Goal: Task Accomplishment & Management: Manage account settings

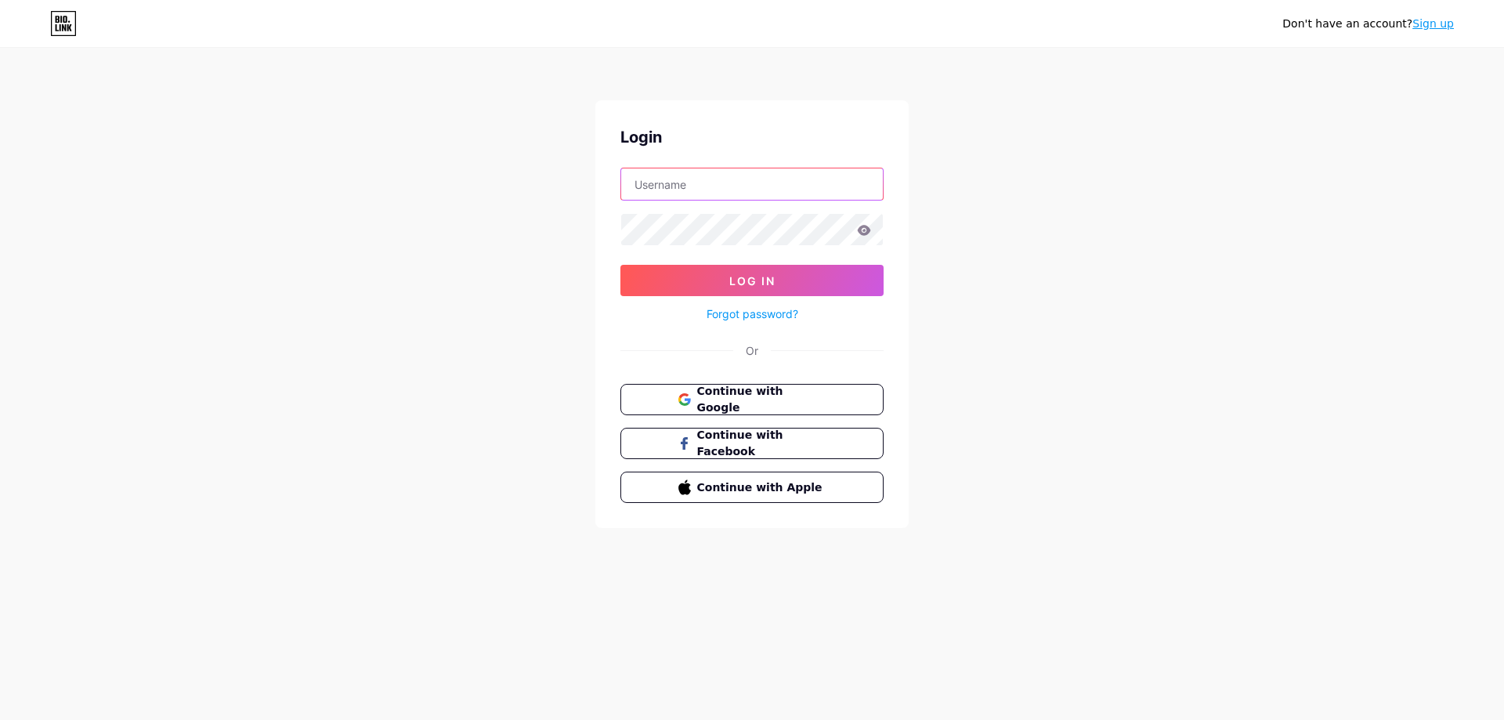
click at [722, 192] on input "text" at bounding box center [752, 183] width 262 height 31
click at [780, 400] on span "Continue with Google" at bounding box center [761, 400] width 131 height 34
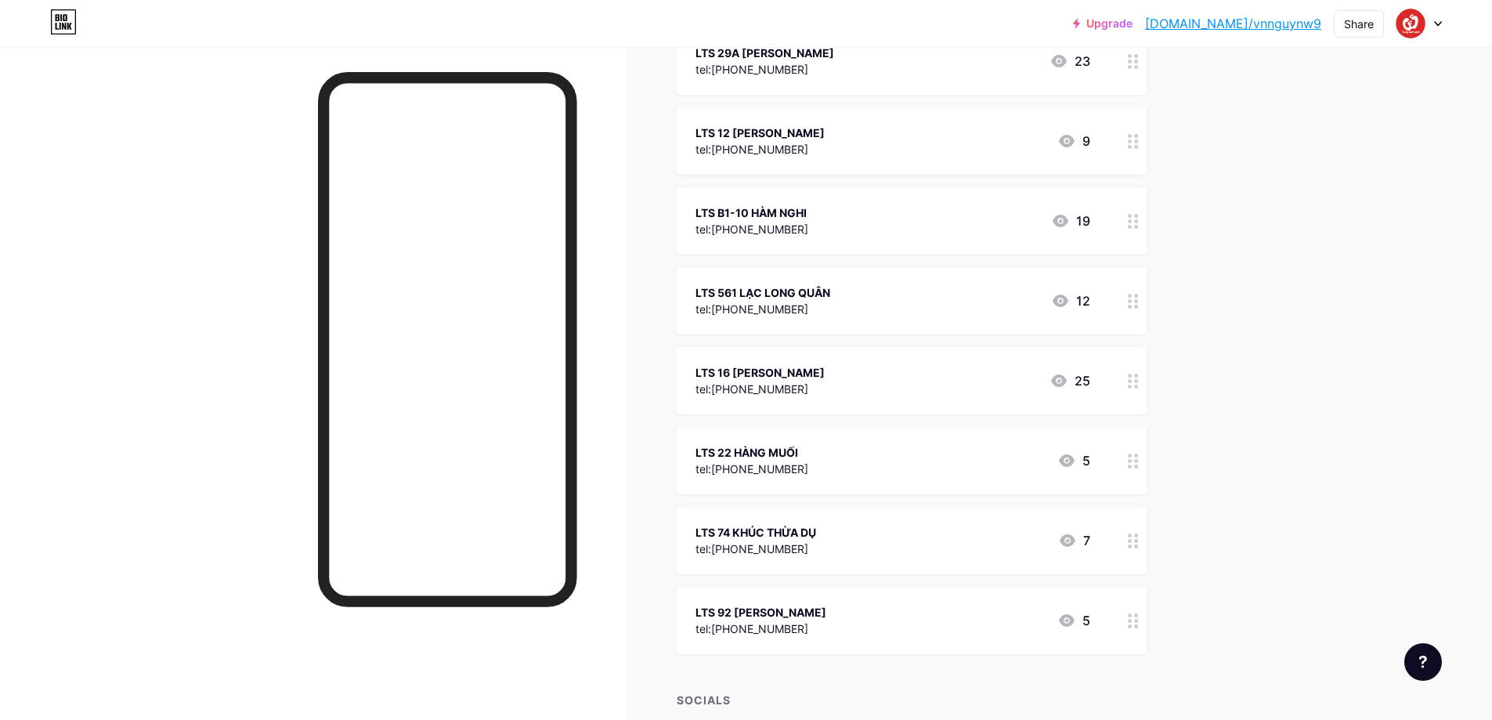
scroll to position [470, 0]
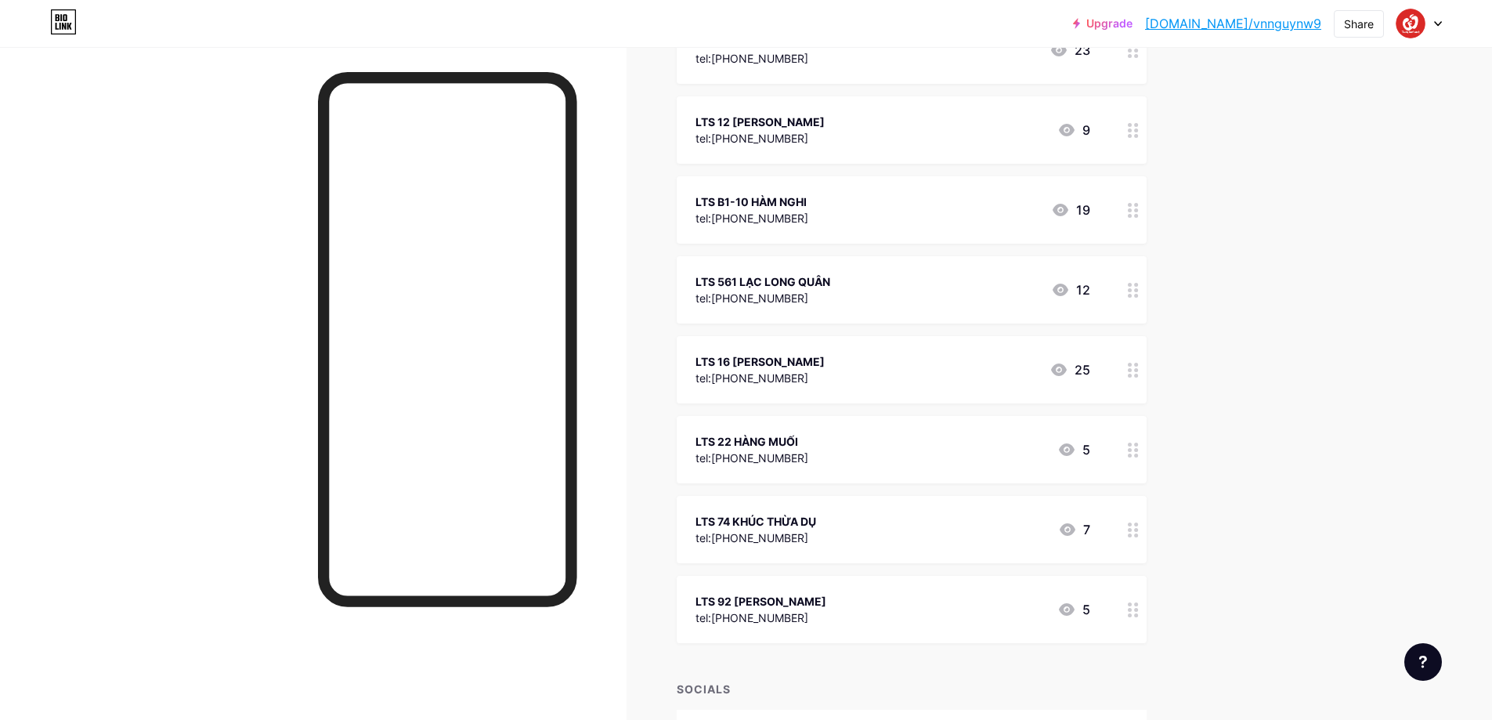
click at [1141, 382] on div at bounding box center [1133, 369] width 27 height 67
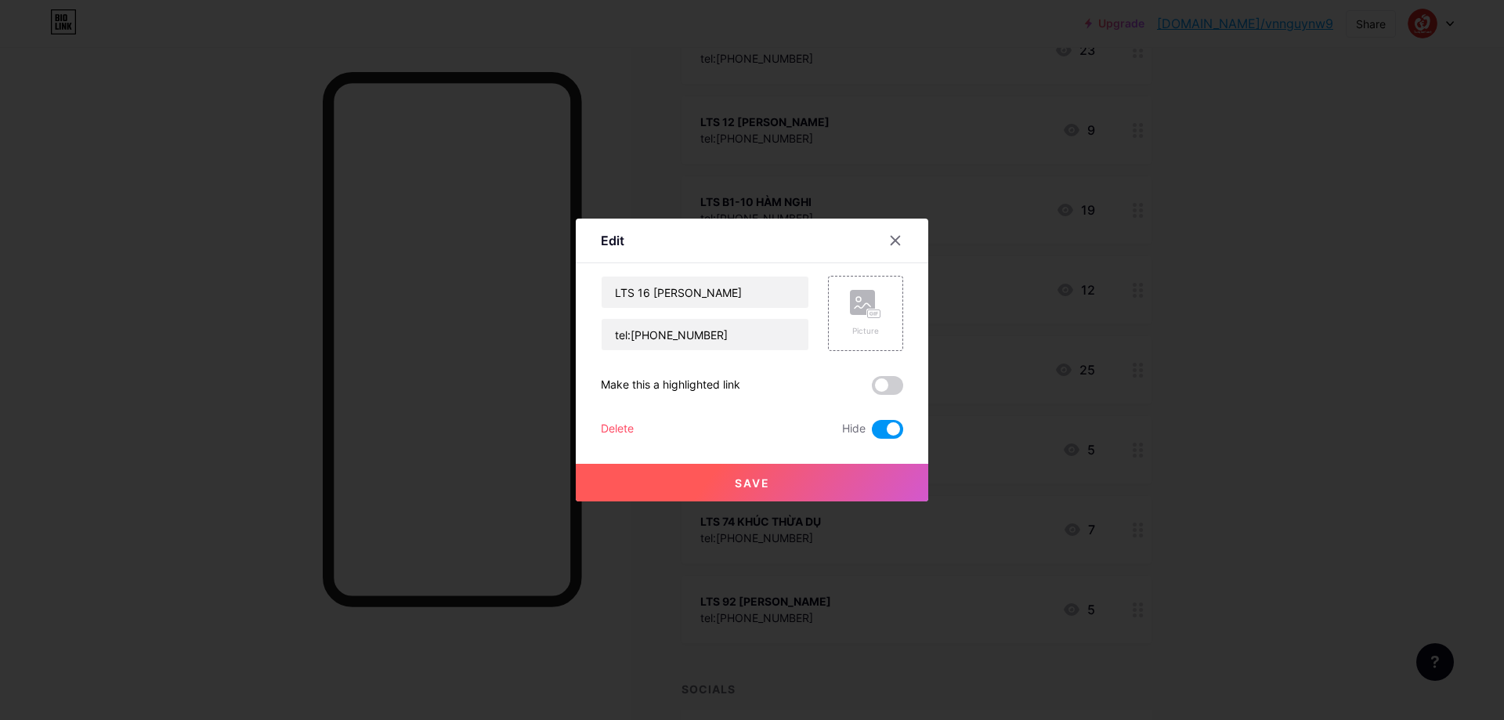
click at [621, 425] on div "Delete" at bounding box center [617, 429] width 33 height 19
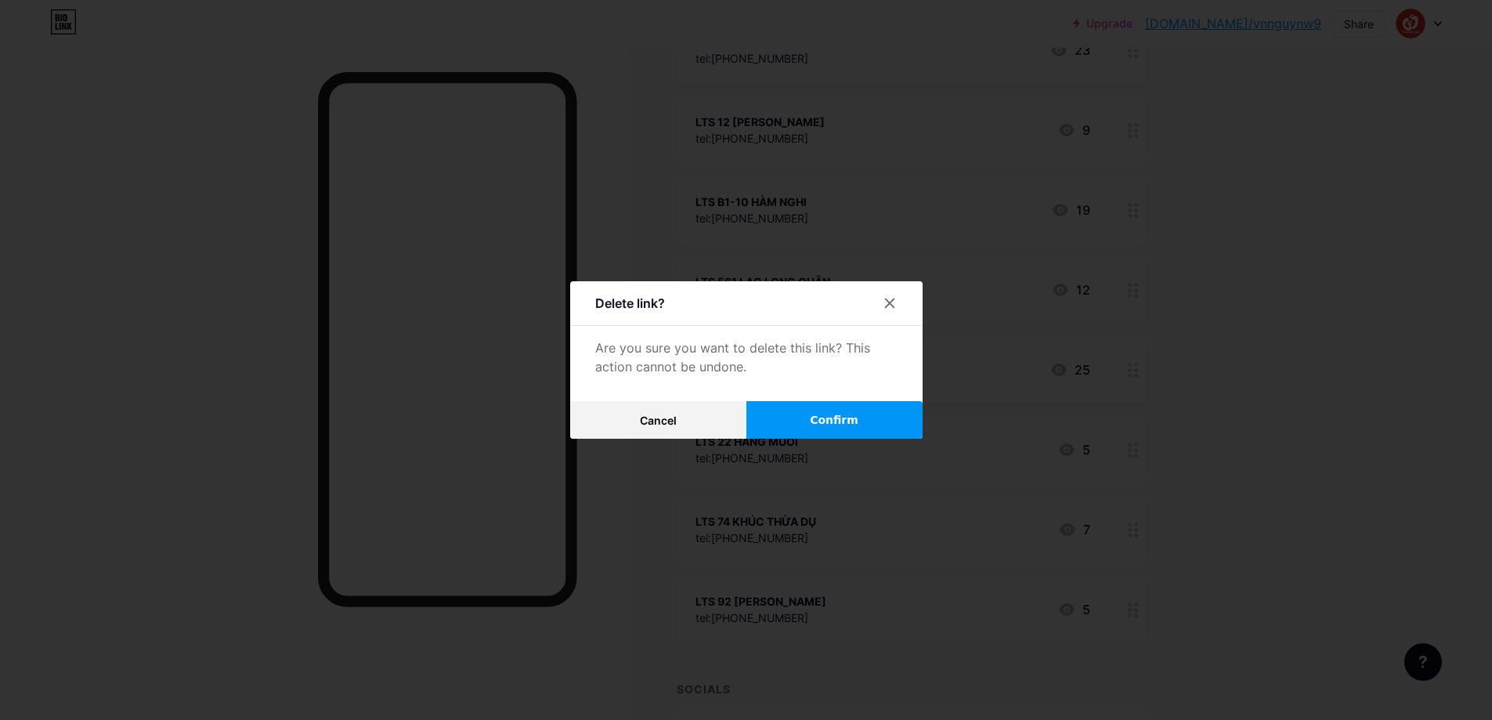
click at [850, 423] on span "Confirm" at bounding box center [834, 420] width 49 height 16
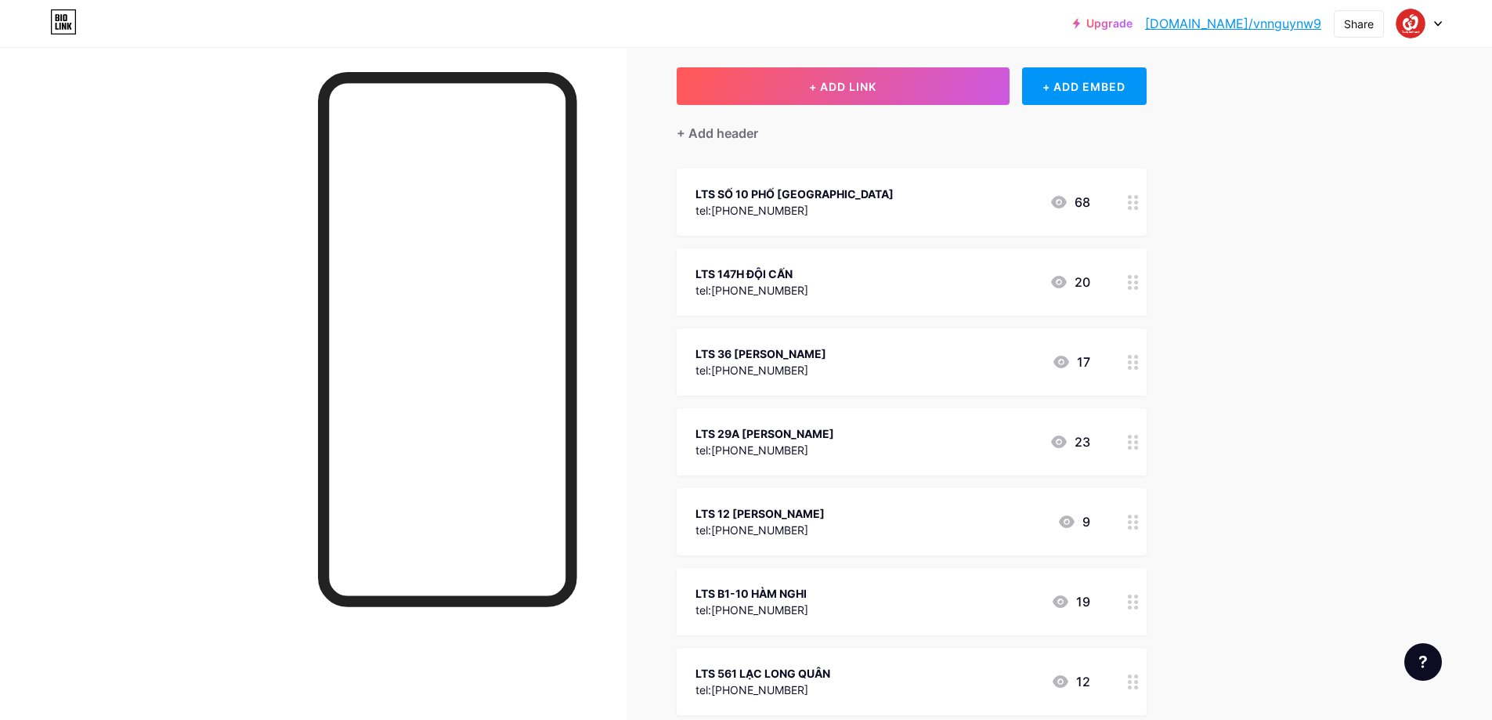
scroll to position [0, 0]
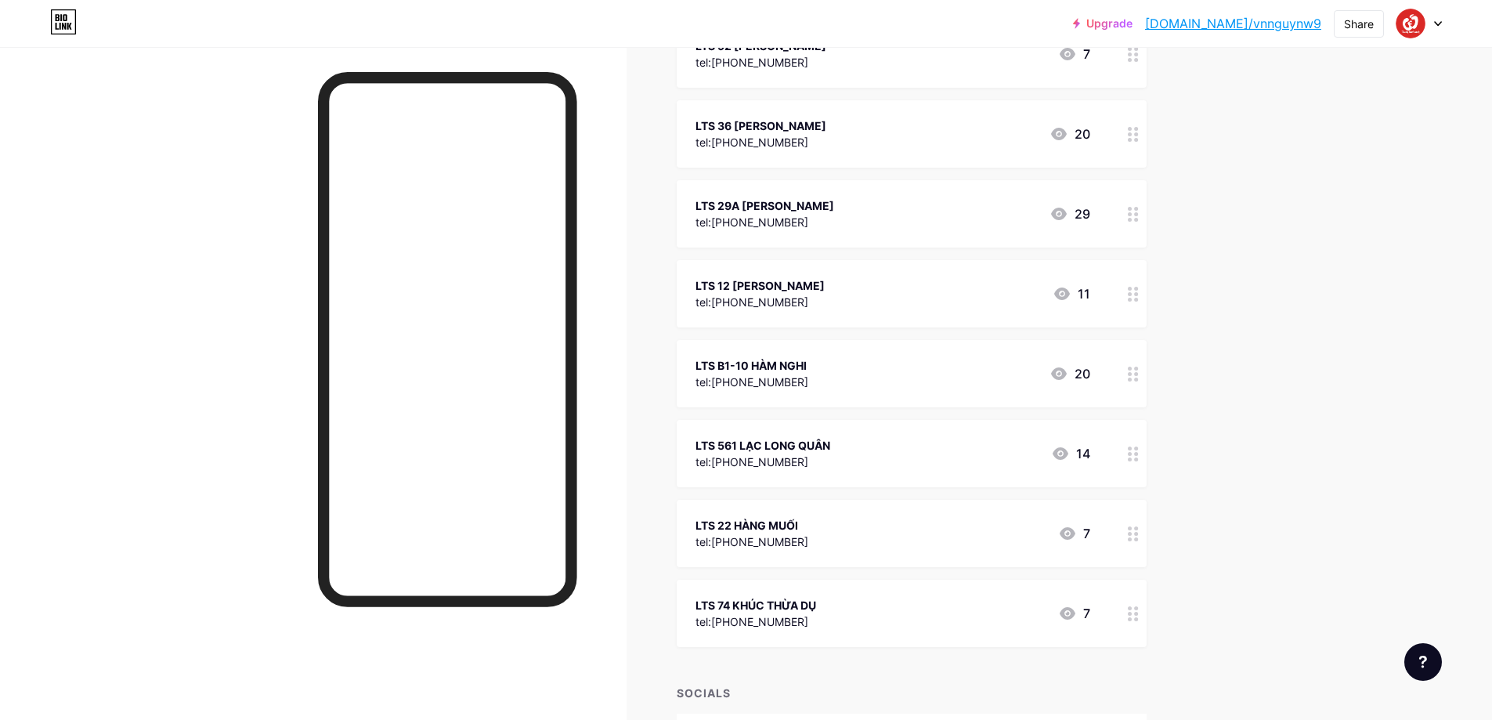
scroll to position [392, 0]
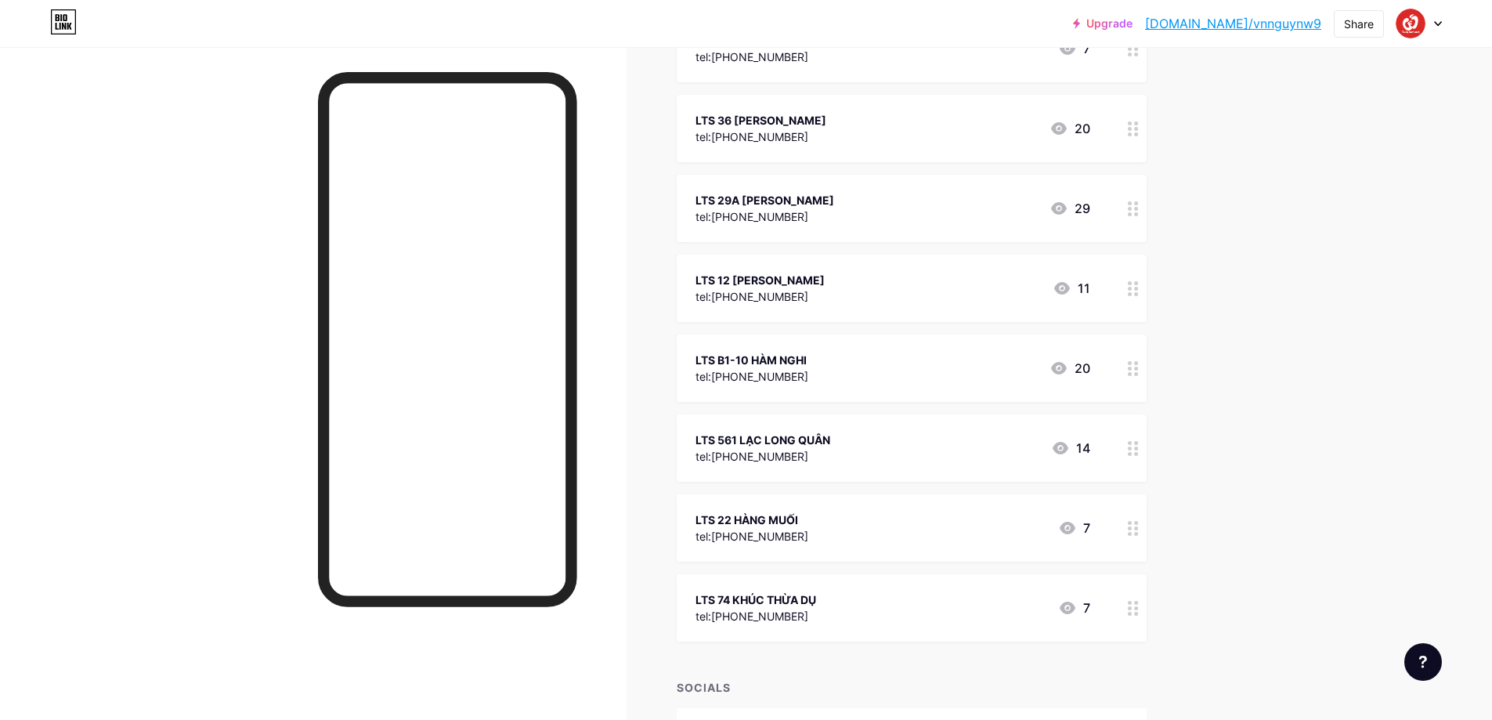
click at [1385, 275] on div "Upgrade [DOMAIN_NAME]/vnnguy... [DOMAIN_NAME]/vnnguynw9 Share Switch accounts L…" at bounding box center [746, 216] width 1492 height 1216
